Goal: Obtain resource: Download file/media

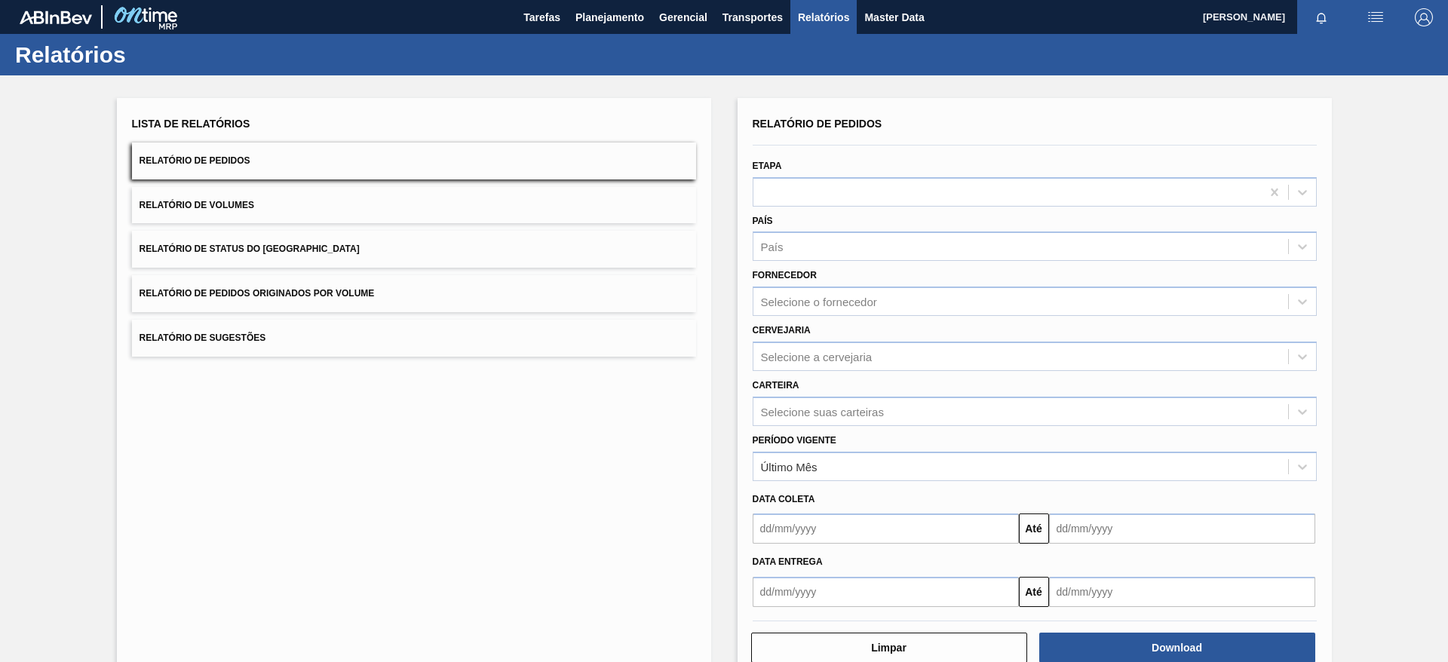
click at [293, 295] on span "Relatório de Pedidos Originados por Volume" at bounding box center [257, 293] width 235 height 11
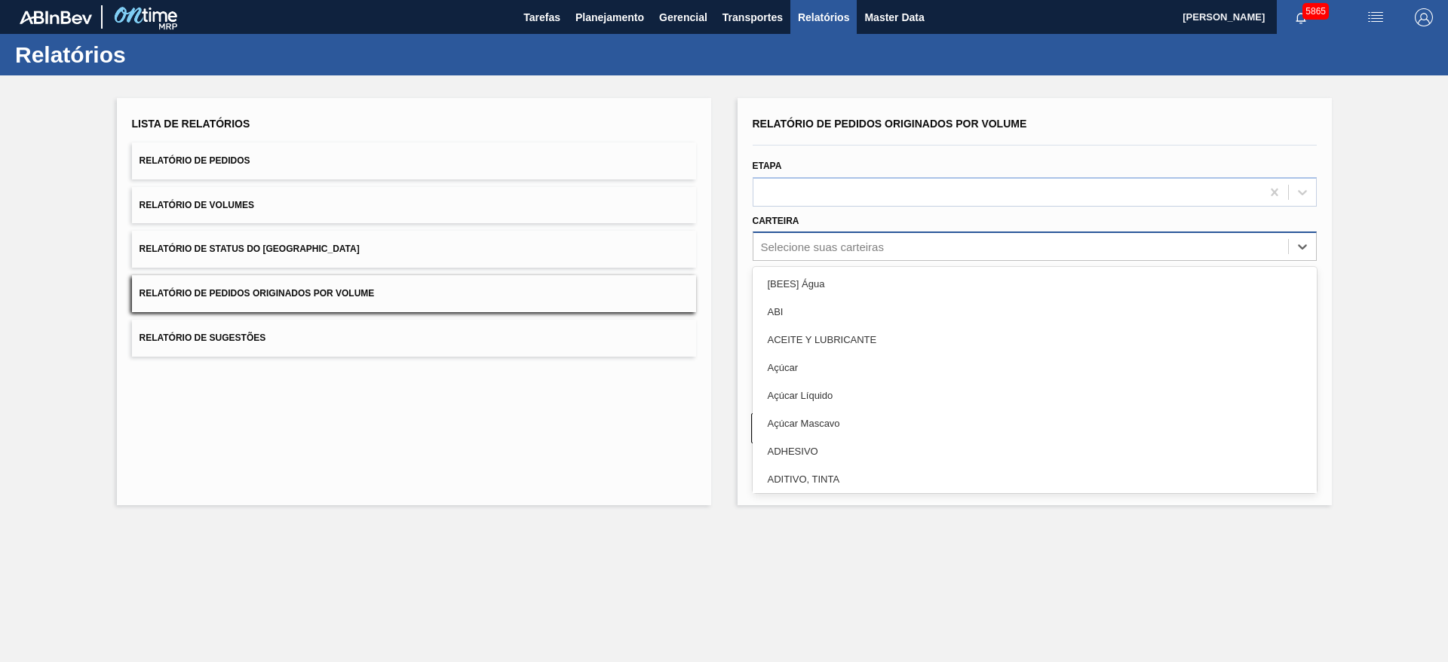
click at [802, 249] on div "Selecione suas carteiras" at bounding box center [822, 247] width 123 height 13
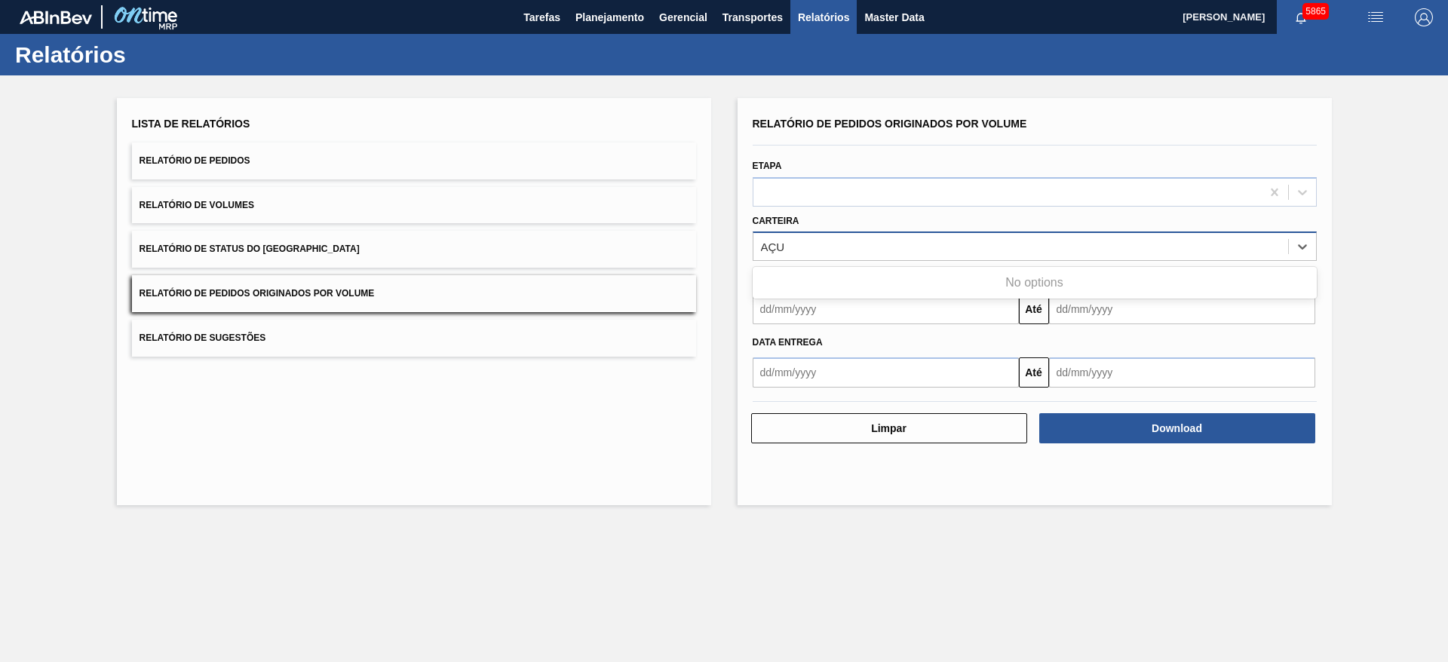
type input "AÇ"
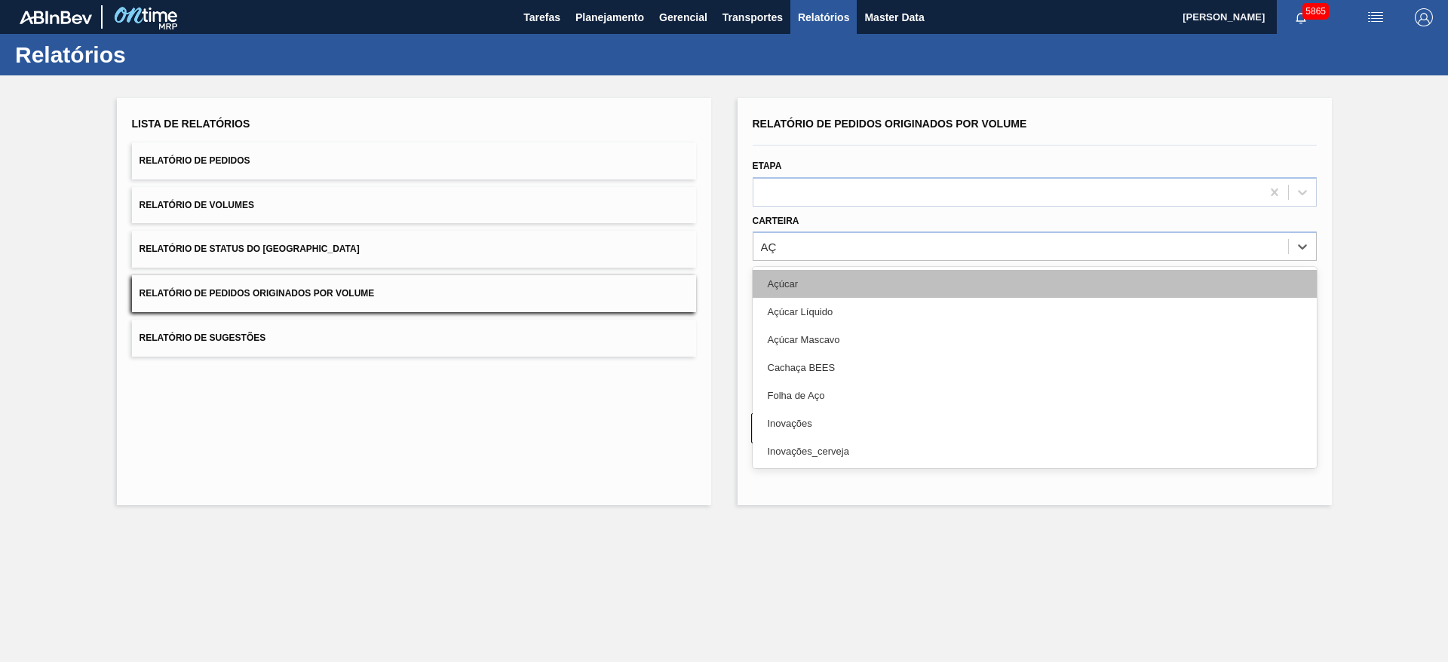
click at [796, 284] on div "Açúcar" at bounding box center [1035, 284] width 564 height 28
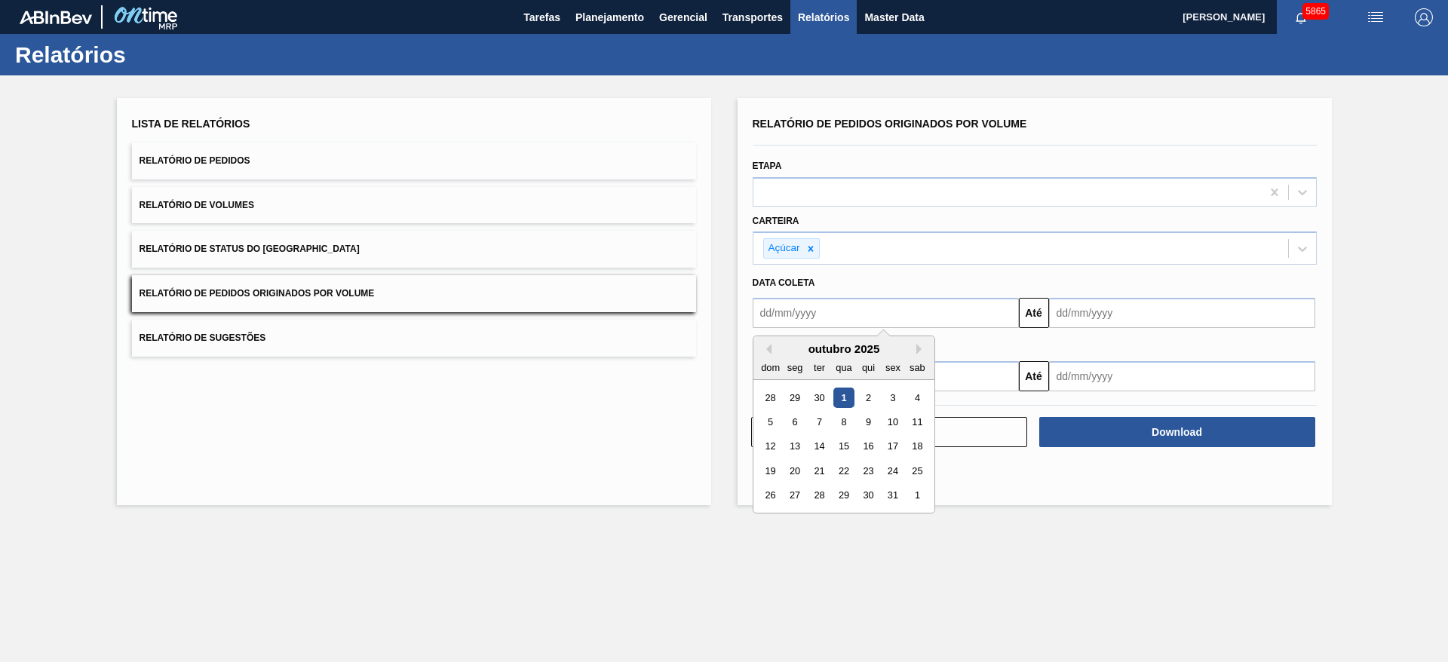
click at [809, 315] on input "text" at bounding box center [886, 313] width 266 height 30
click at [770, 351] on button "Previous Month" at bounding box center [766, 349] width 11 height 11
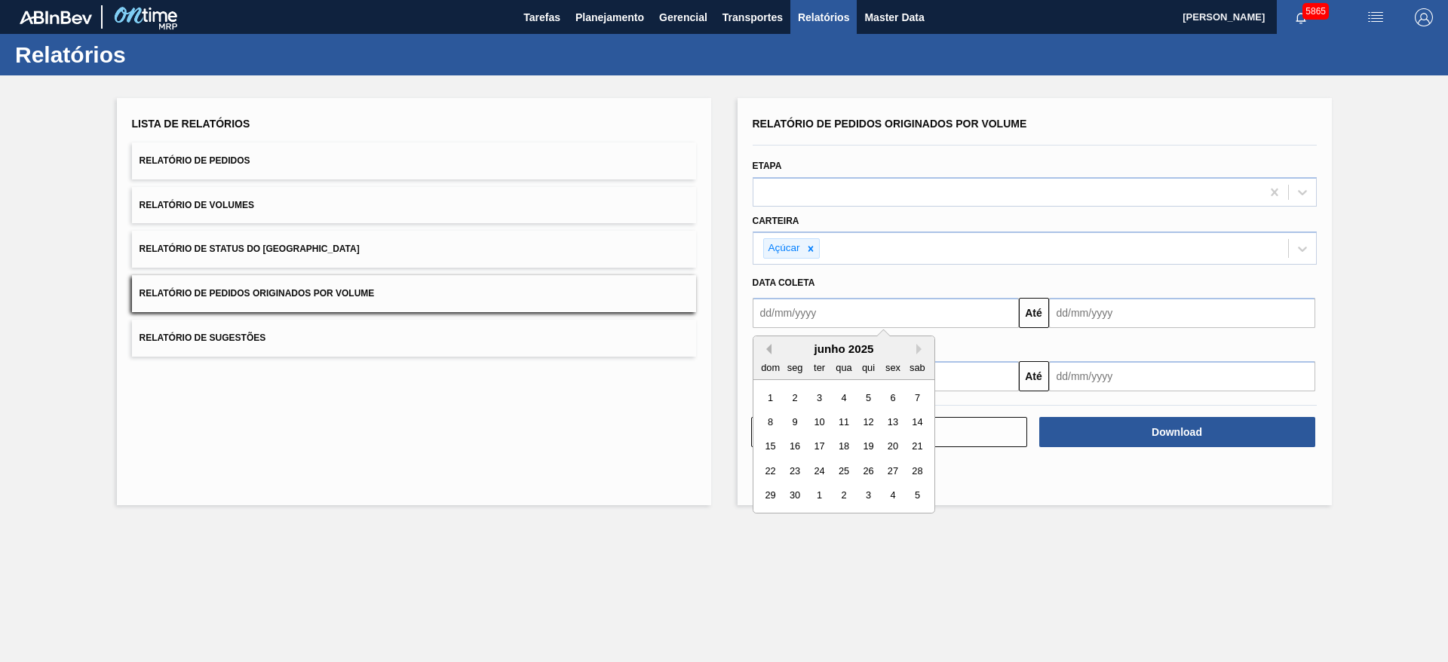
click at [770, 350] on button "Previous Month" at bounding box center [766, 349] width 11 height 11
click at [769, 350] on button "Previous Month" at bounding box center [766, 349] width 11 height 11
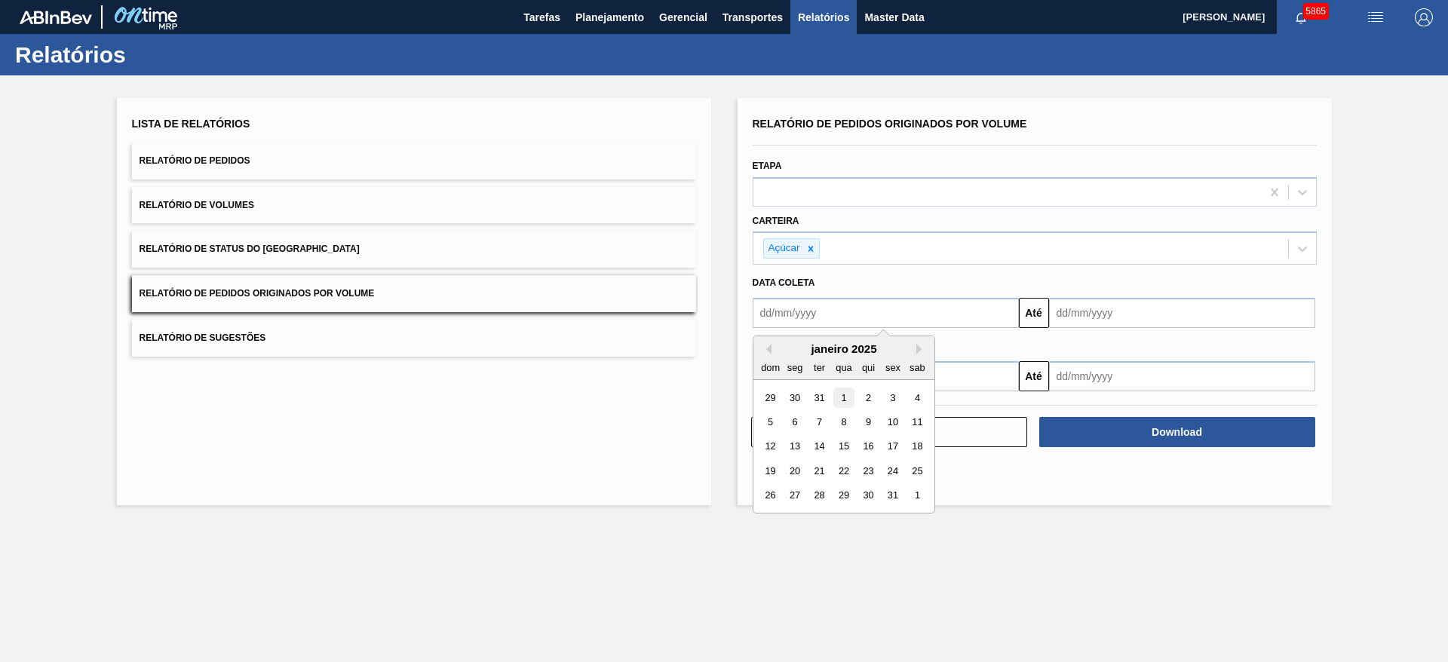
click at [843, 393] on div "1" at bounding box center [843, 398] width 20 height 20
type input "[DATE]"
click at [1119, 308] on input "text" at bounding box center [1182, 313] width 266 height 30
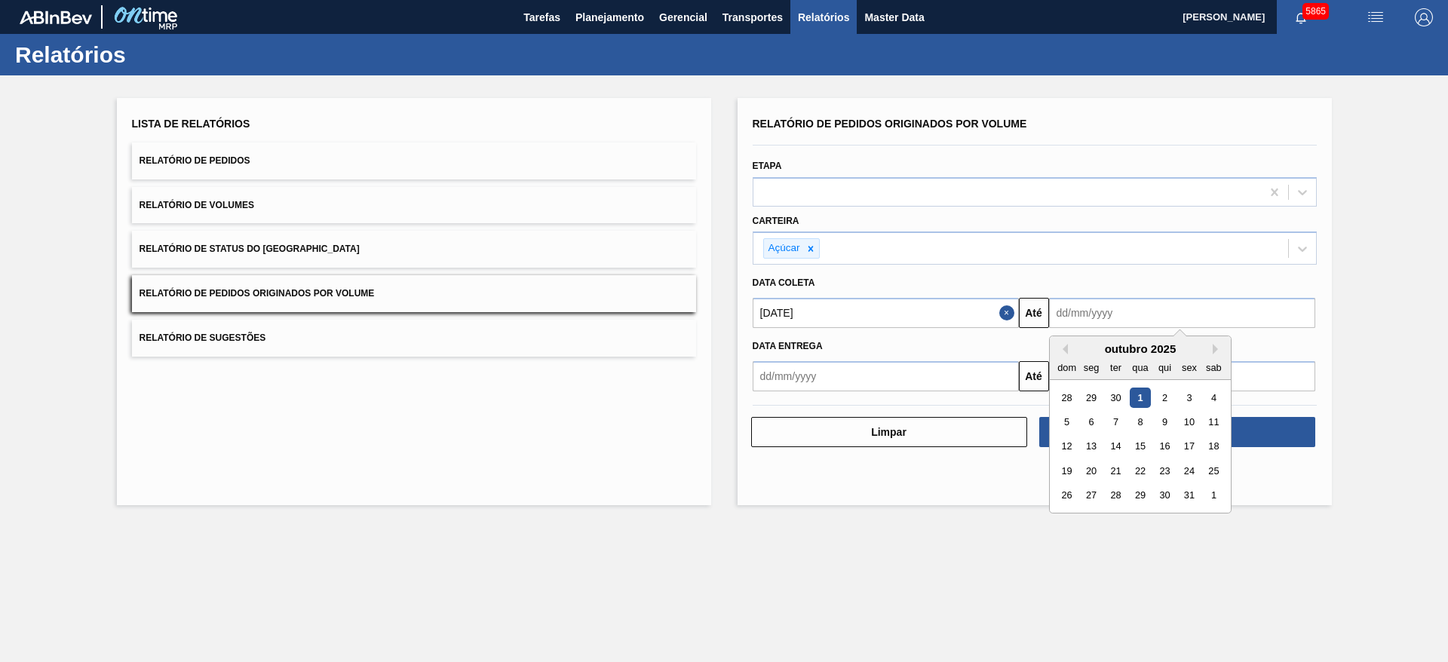
click at [1193, 499] on div "31" at bounding box center [1189, 496] width 20 height 20
type input "[DATE]"
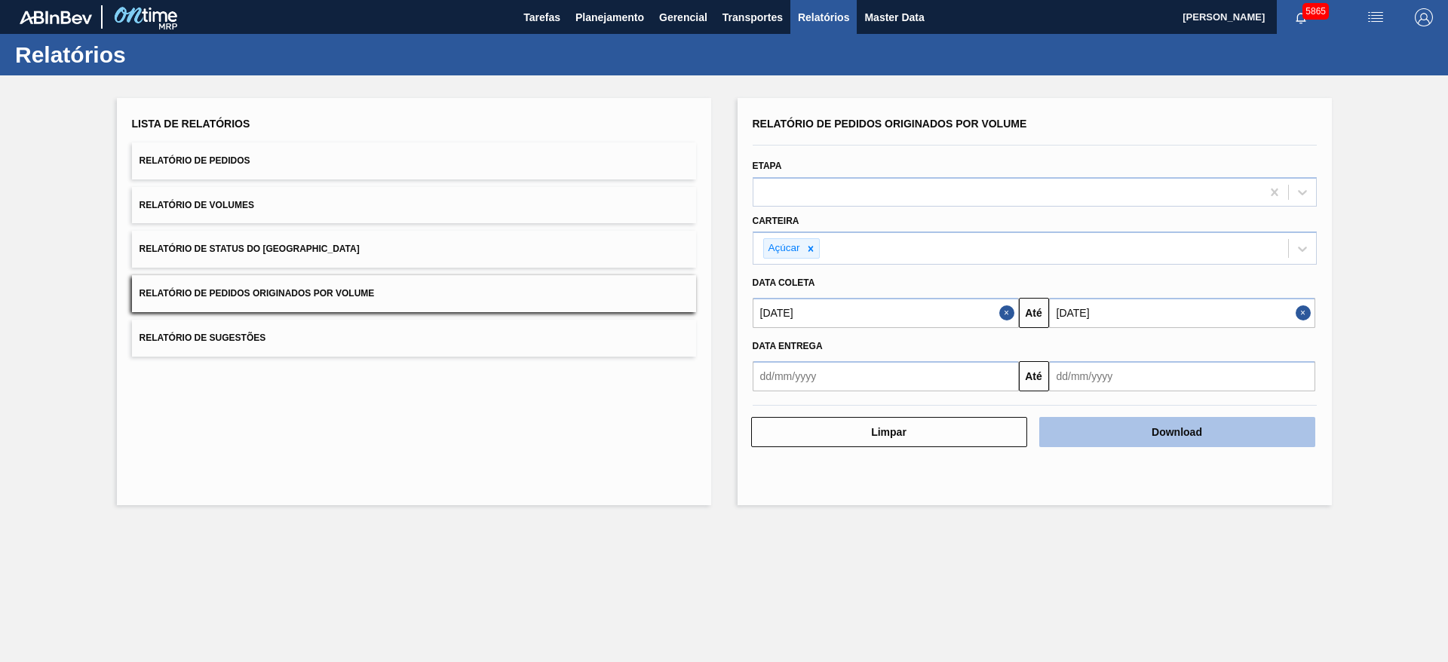
click at [1238, 428] on button "Download" at bounding box center [1177, 432] width 276 height 30
